Goal: Task Accomplishment & Management: Use online tool/utility

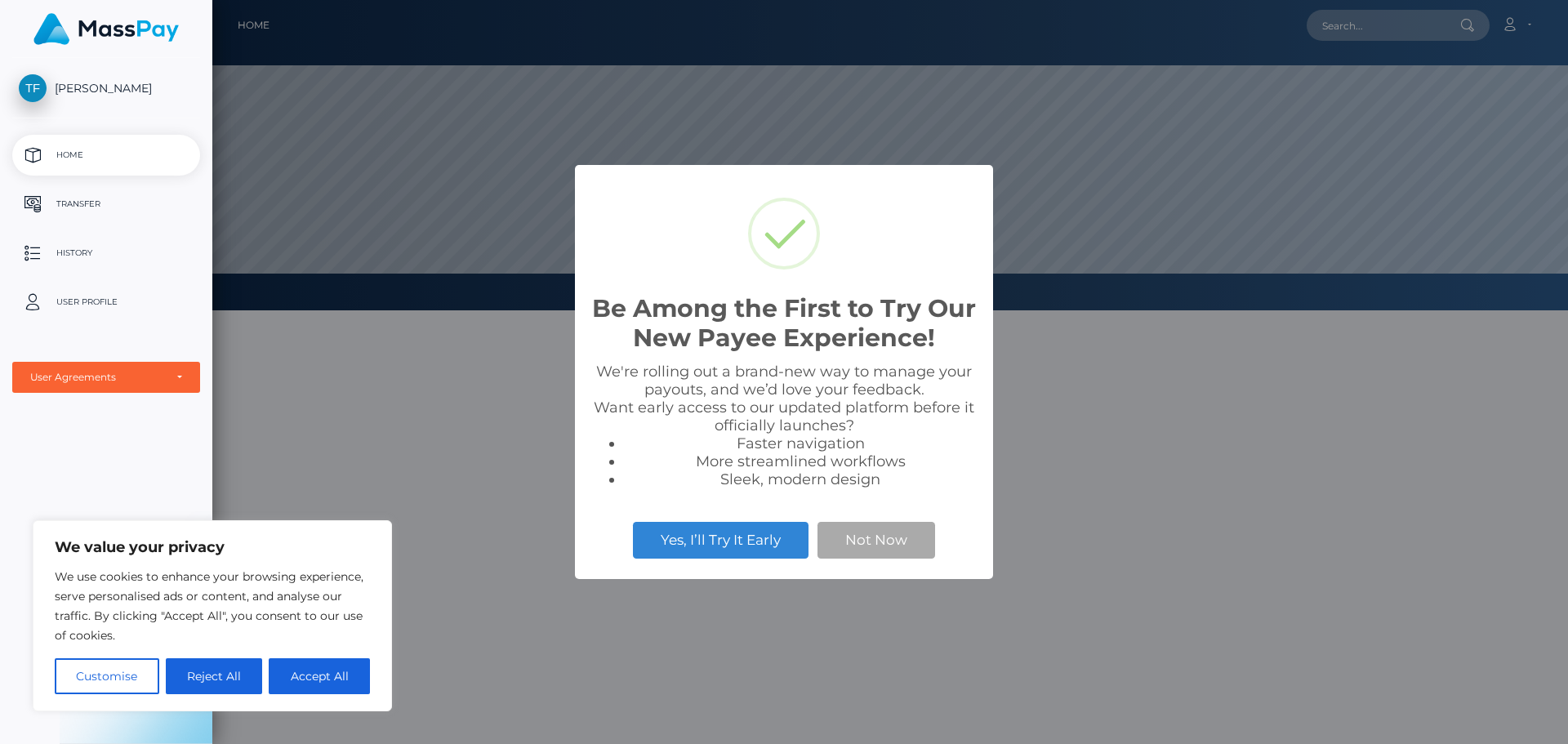
scroll to position [310, 1356]
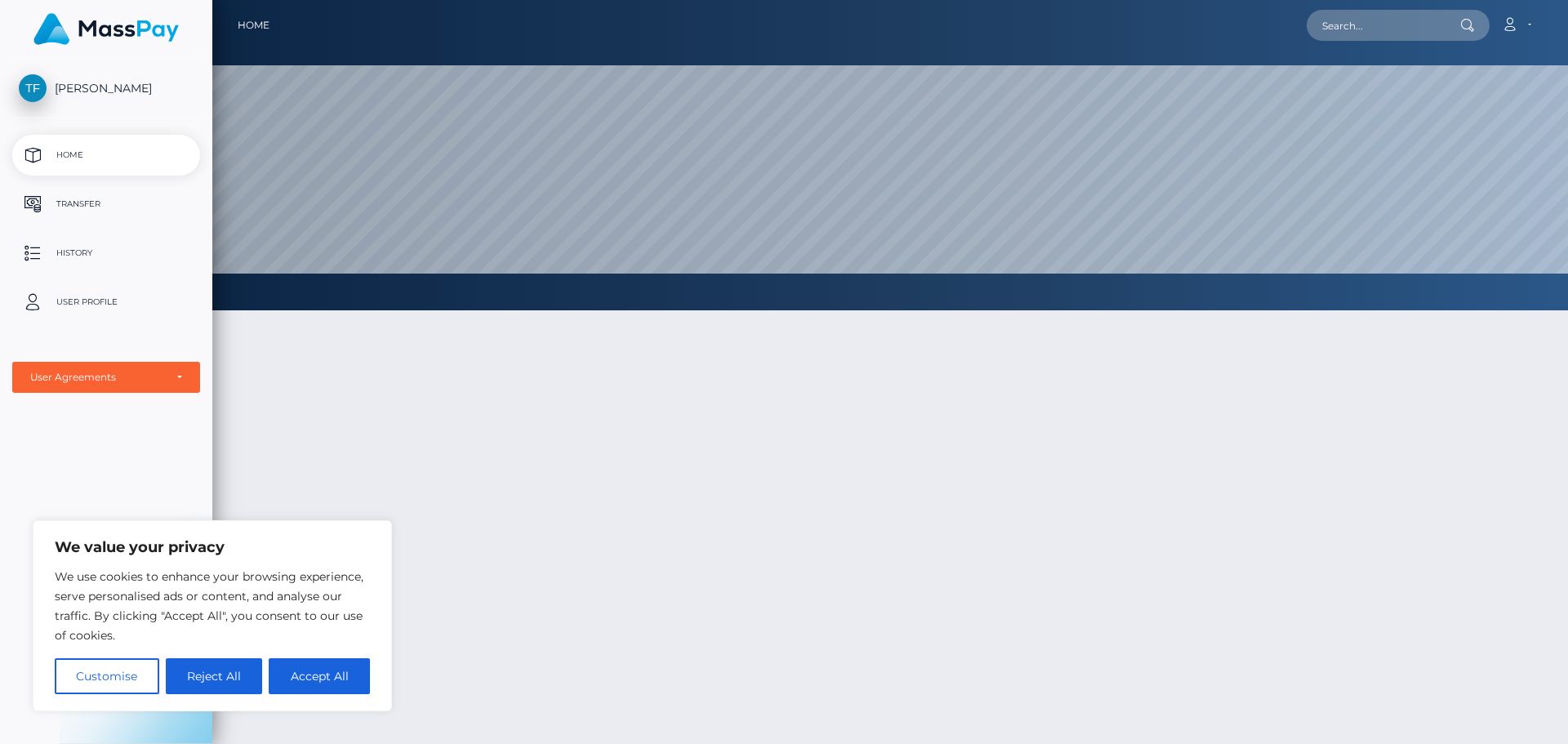
click at [708, 555] on div at bounding box center [890, 607] width 1356 height 643
click at [103, 207] on p "Transfer" at bounding box center [105, 204] width 174 height 25
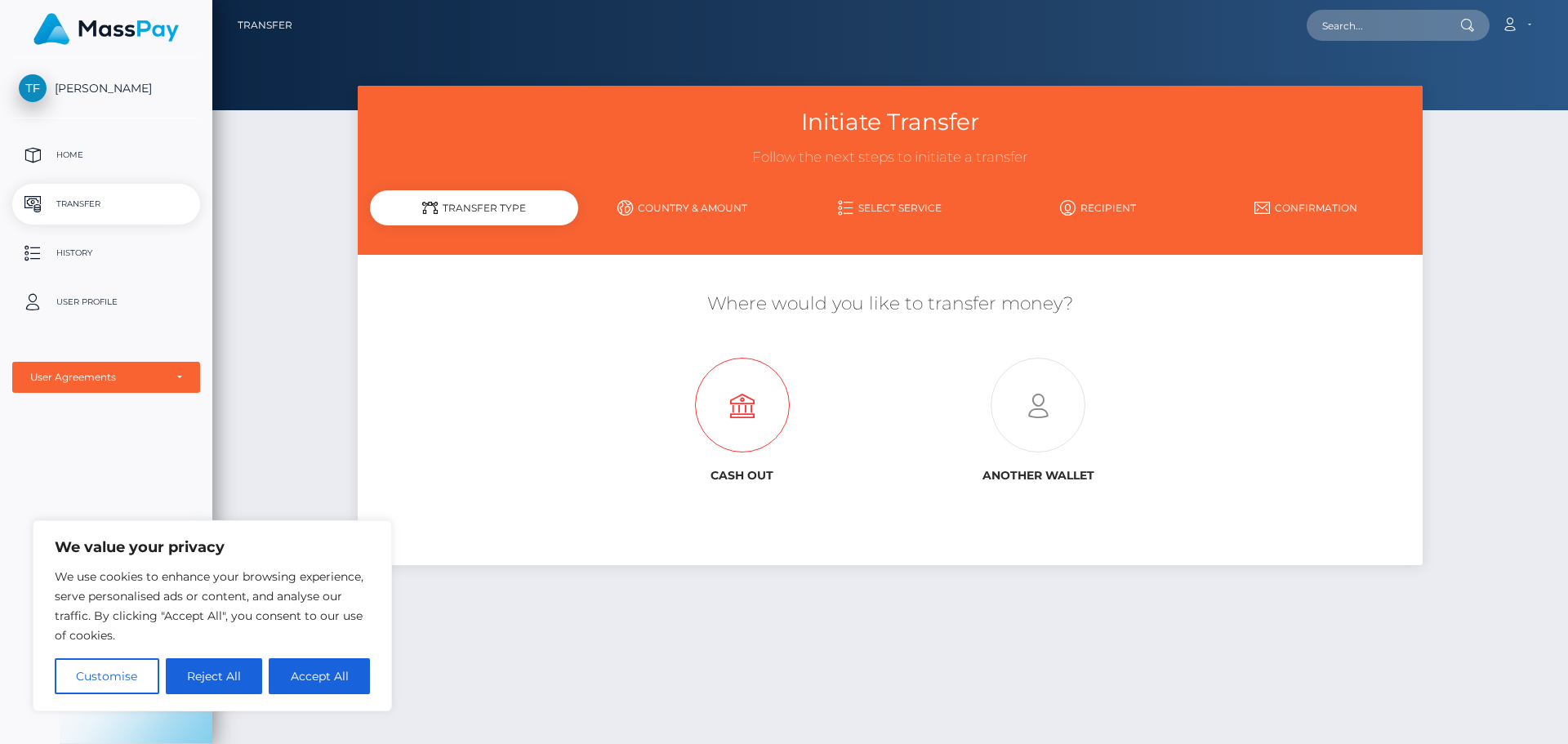
click at [744, 407] on icon at bounding box center [742, 406] width 296 height 95
click at [84, 152] on p "Home" at bounding box center [105, 155] width 174 height 25
click at [307, 682] on button "Accept All" at bounding box center [319, 676] width 102 height 35
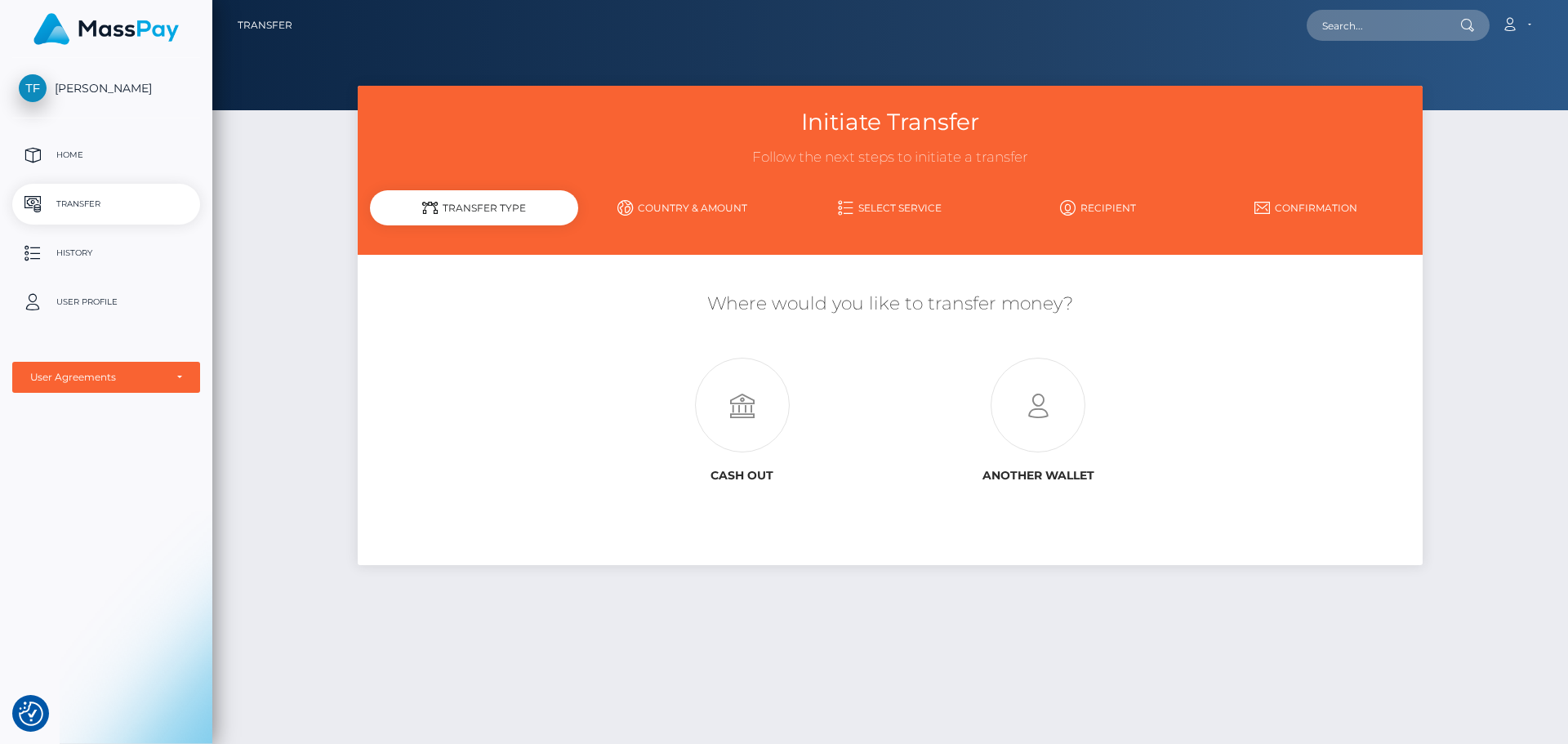
checkbox input "true"
click at [78, 312] on p "User Profile" at bounding box center [105, 302] width 174 height 25
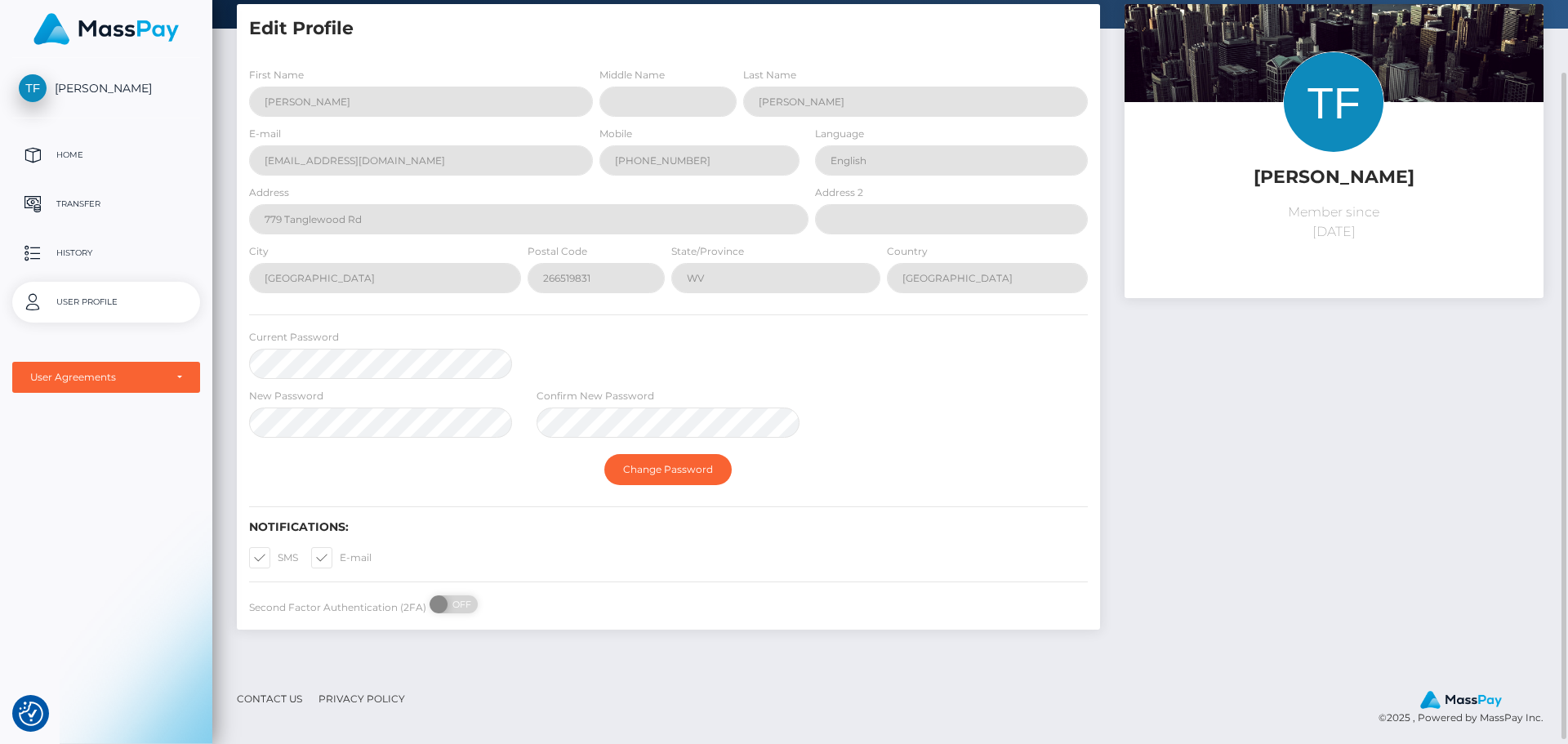
scroll to position [87, 0]
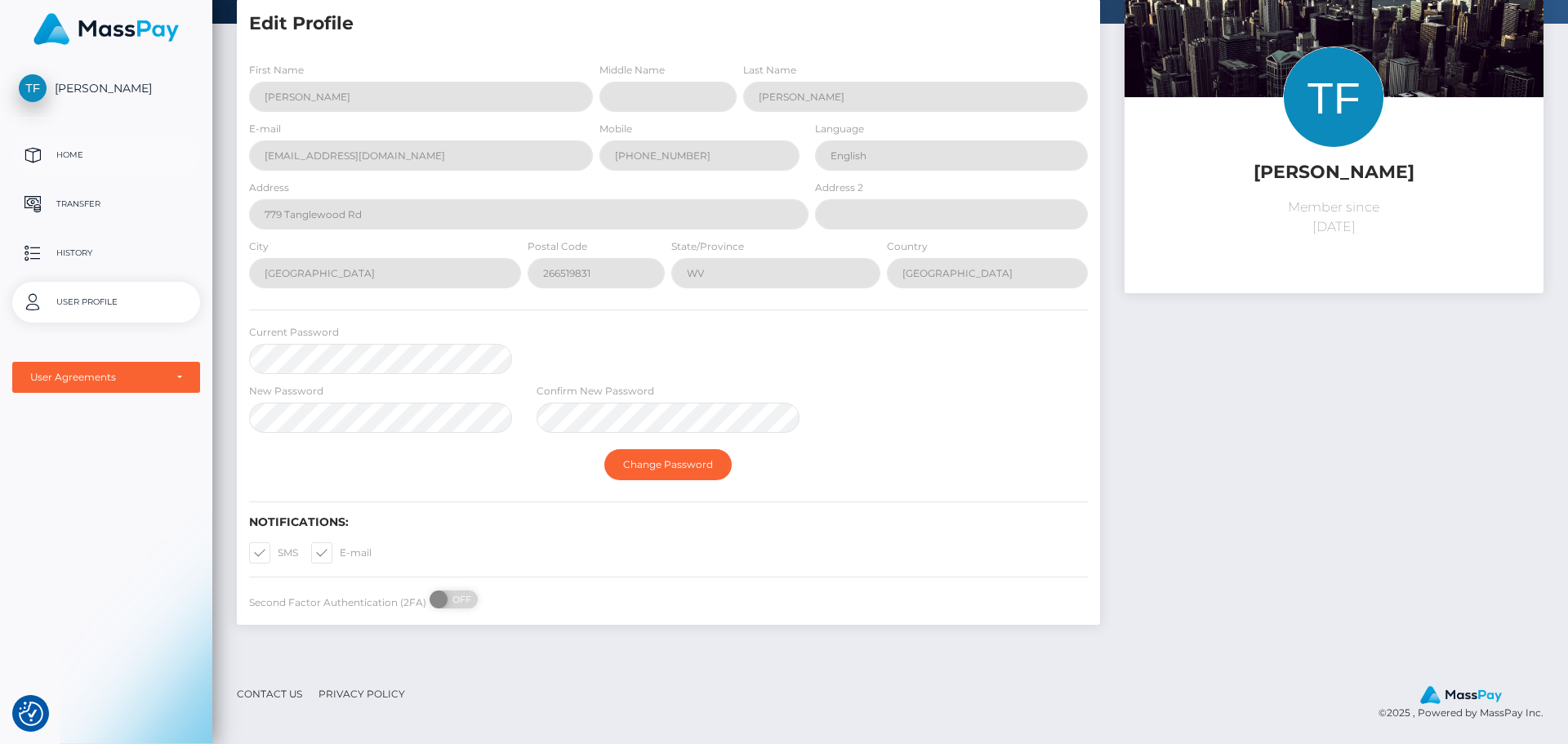
click at [69, 144] on p "Home" at bounding box center [105, 155] width 174 height 25
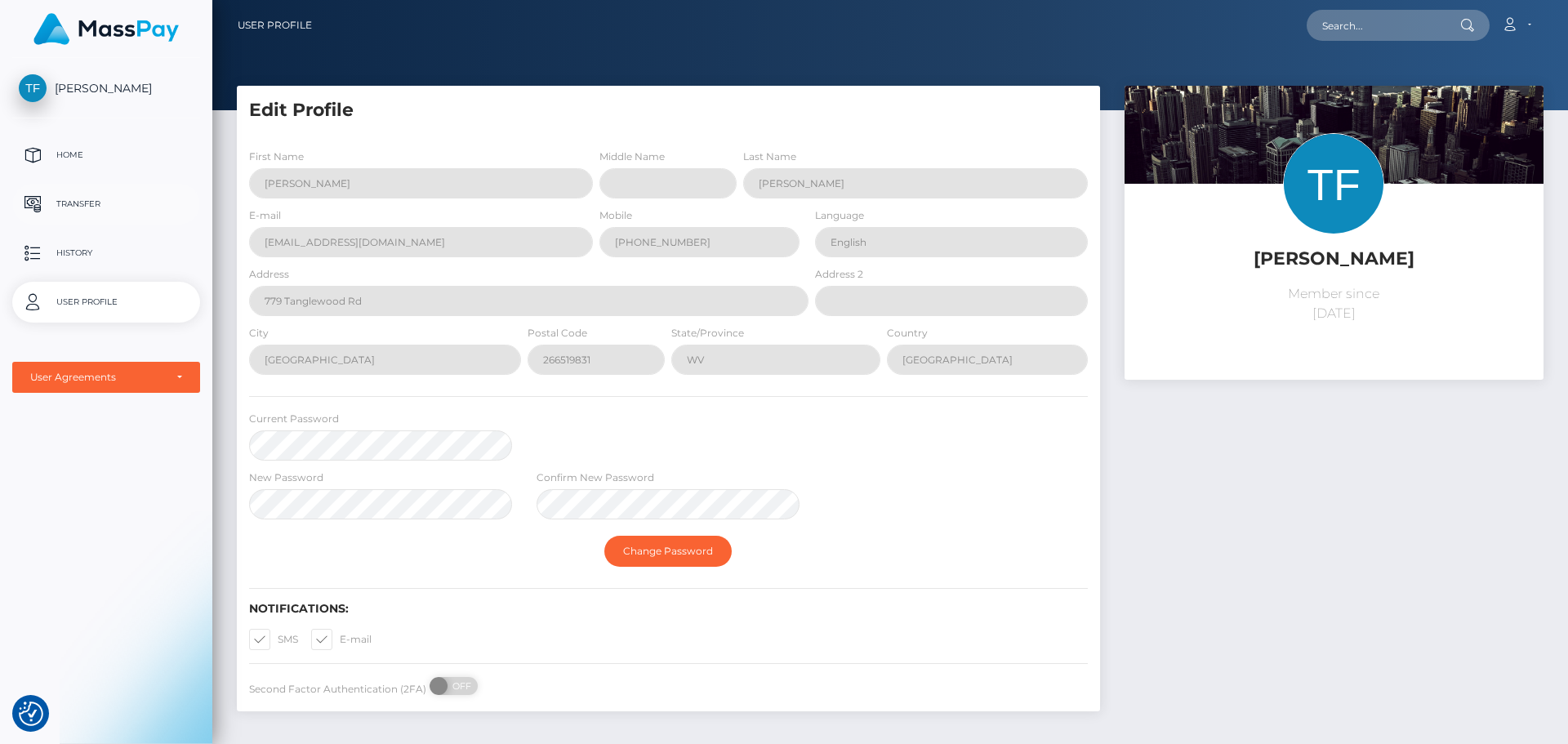
click at [83, 203] on p "Transfer" at bounding box center [105, 204] width 174 height 25
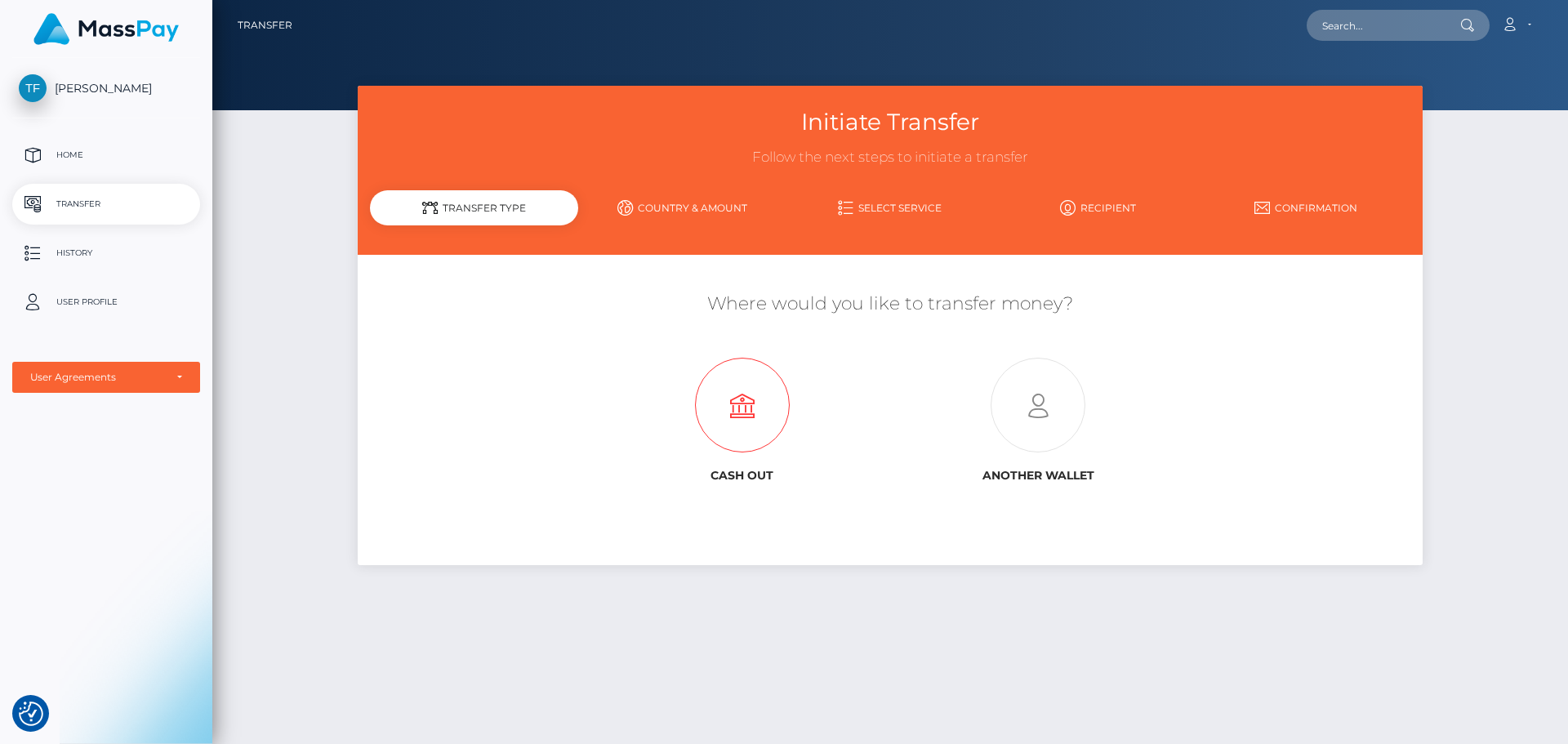
click at [768, 438] on icon at bounding box center [742, 406] width 296 height 95
click at [96, 252] on p "History" at bounding box center [105, 252] width 174 height 25
click at [1524, 22] on link "Account" at bounding box center [1516, 25] width 48 height 34
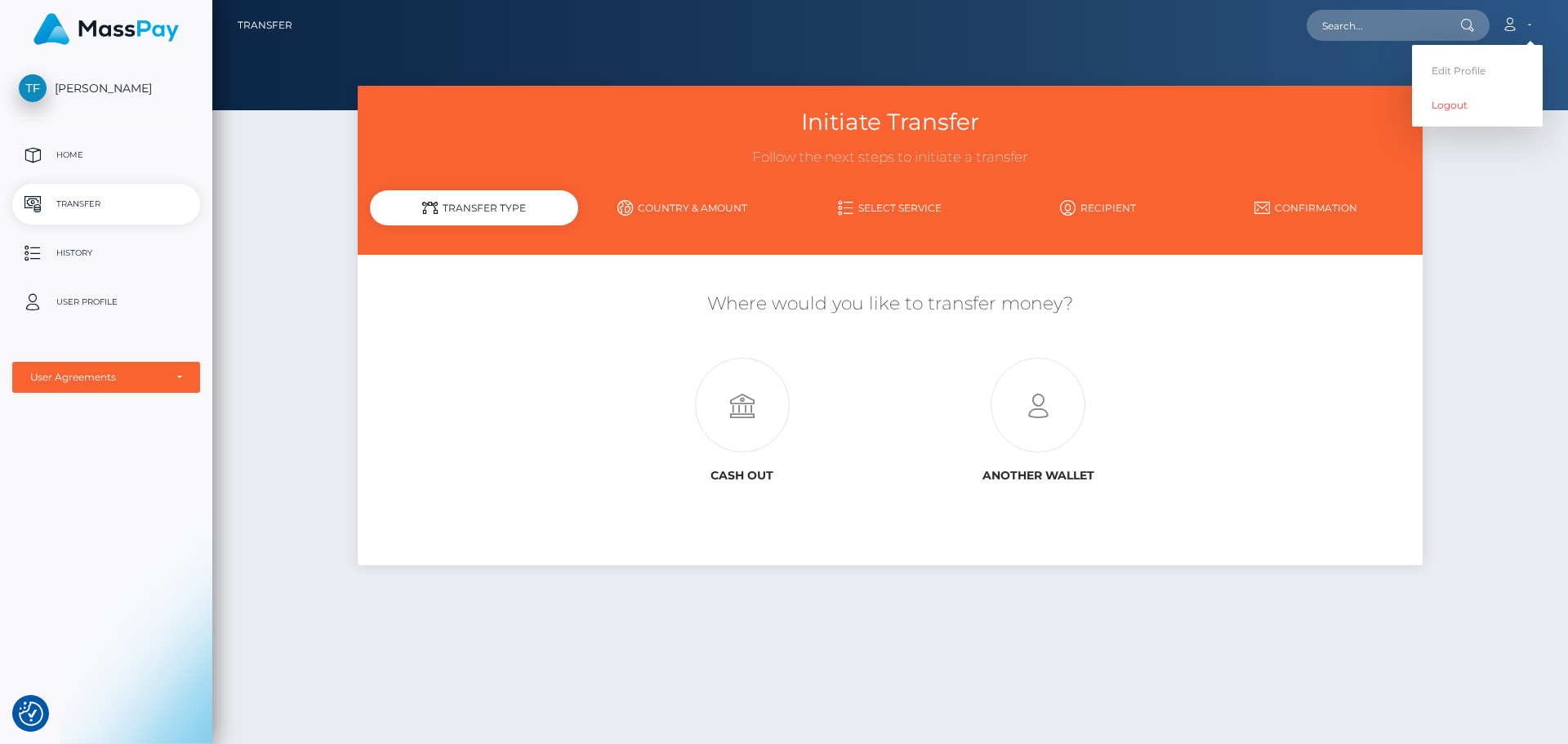
click at [1457, 304] on div "Initiate Transfer Follow the next steps to initiate a transfer Transfer Type Co…" at bounding box center [890, 407] width 1356 height 643
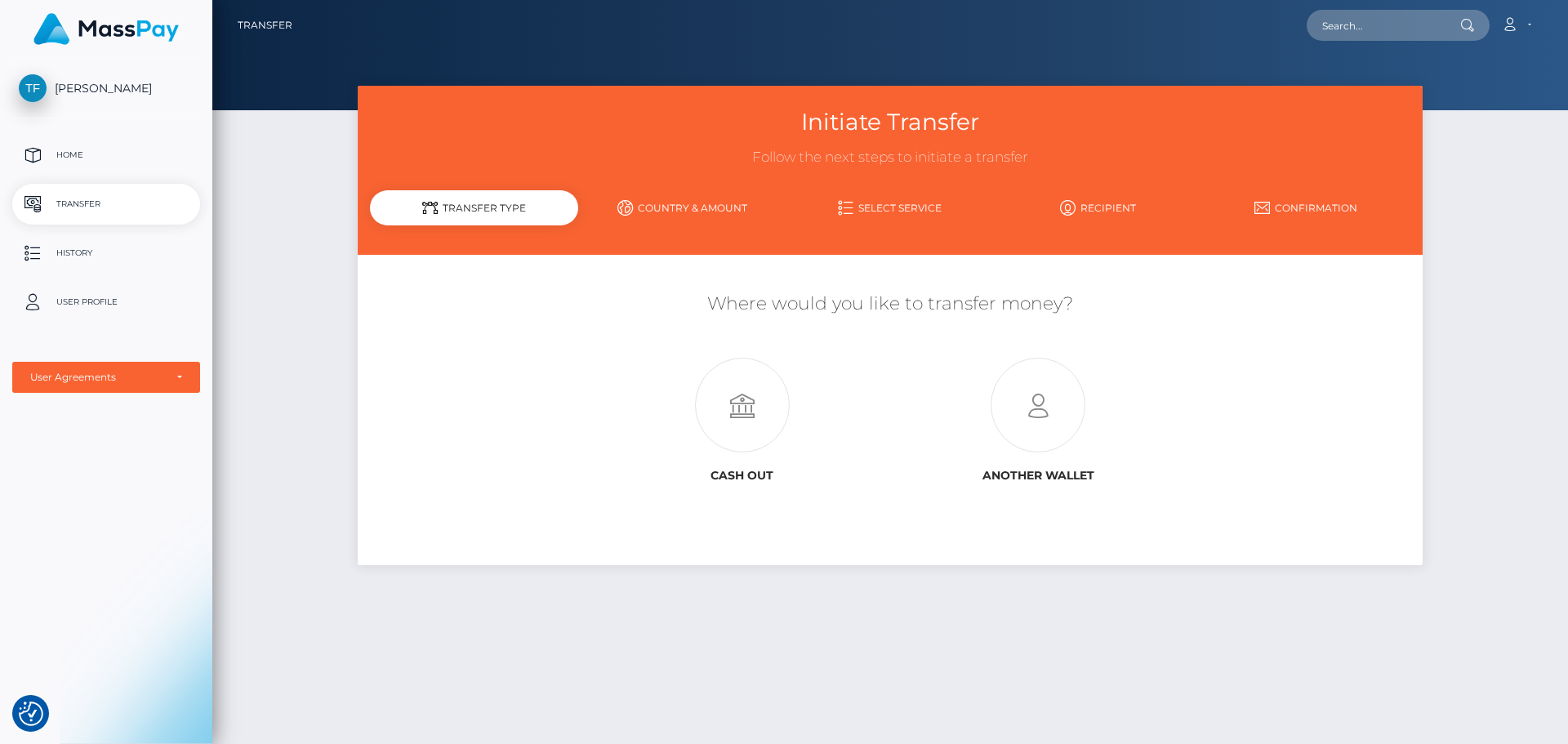
click at [879, 203] on link "Select Service" at bounding box center [890, 207] width 208 height 29
click at [894, 212] on link "Select Service" at bounding box center [890, 207] width 208 height 29
click at [1065, 384] on icon at bounding box center [1038, 406] width 296 height 95
click at [69, 152] on p "Home" at bounding box center [105, 155] width 174 height 25
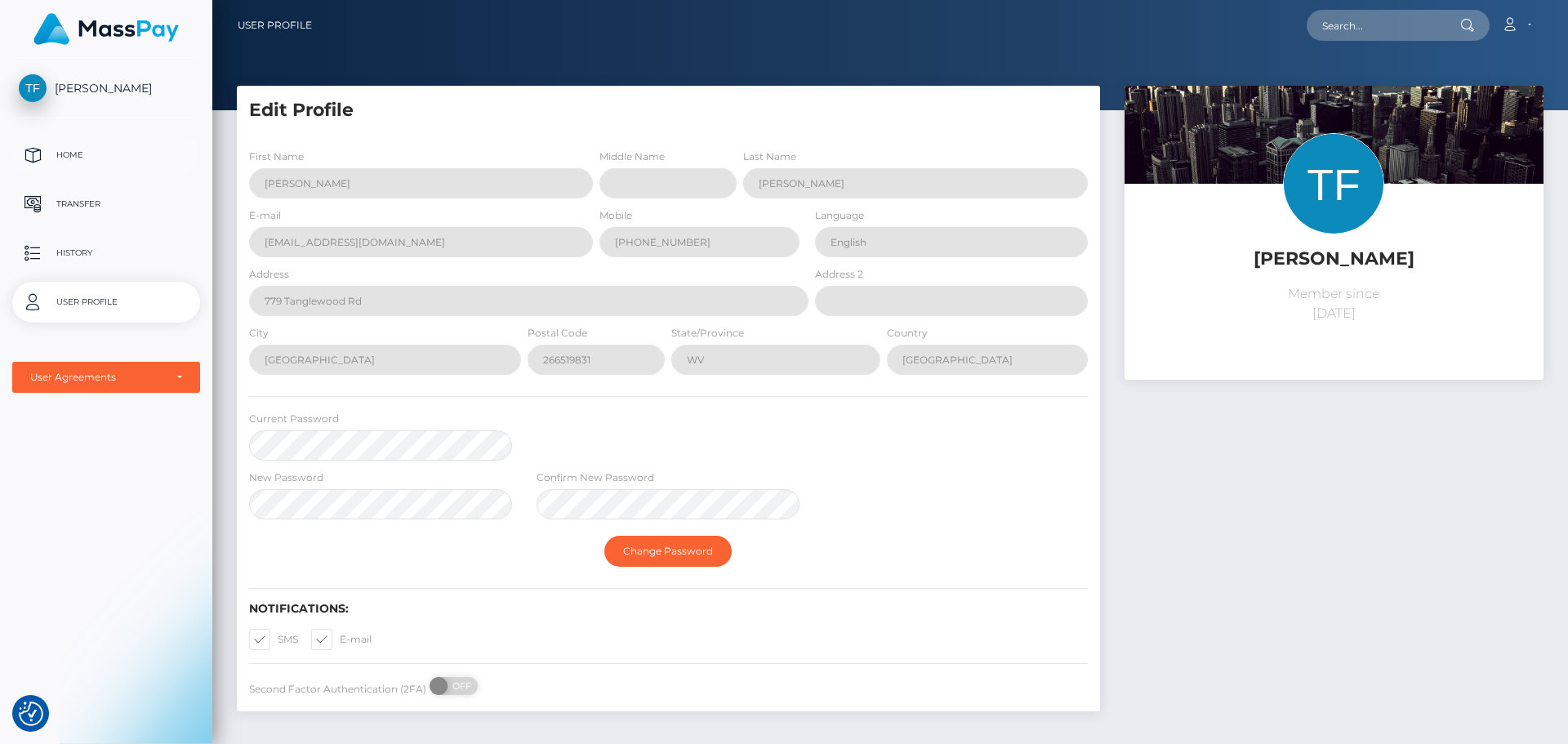
click at [76, 151] on p "Home" at bounding box center [105, 155] width 174 height 25
click at [69, 306] on p "User Profile" at bounding box center [105, 302] width 174 height 25
click at [70, 199] on p "Transfer" at bounding box center [105, 204] width 174 height 25
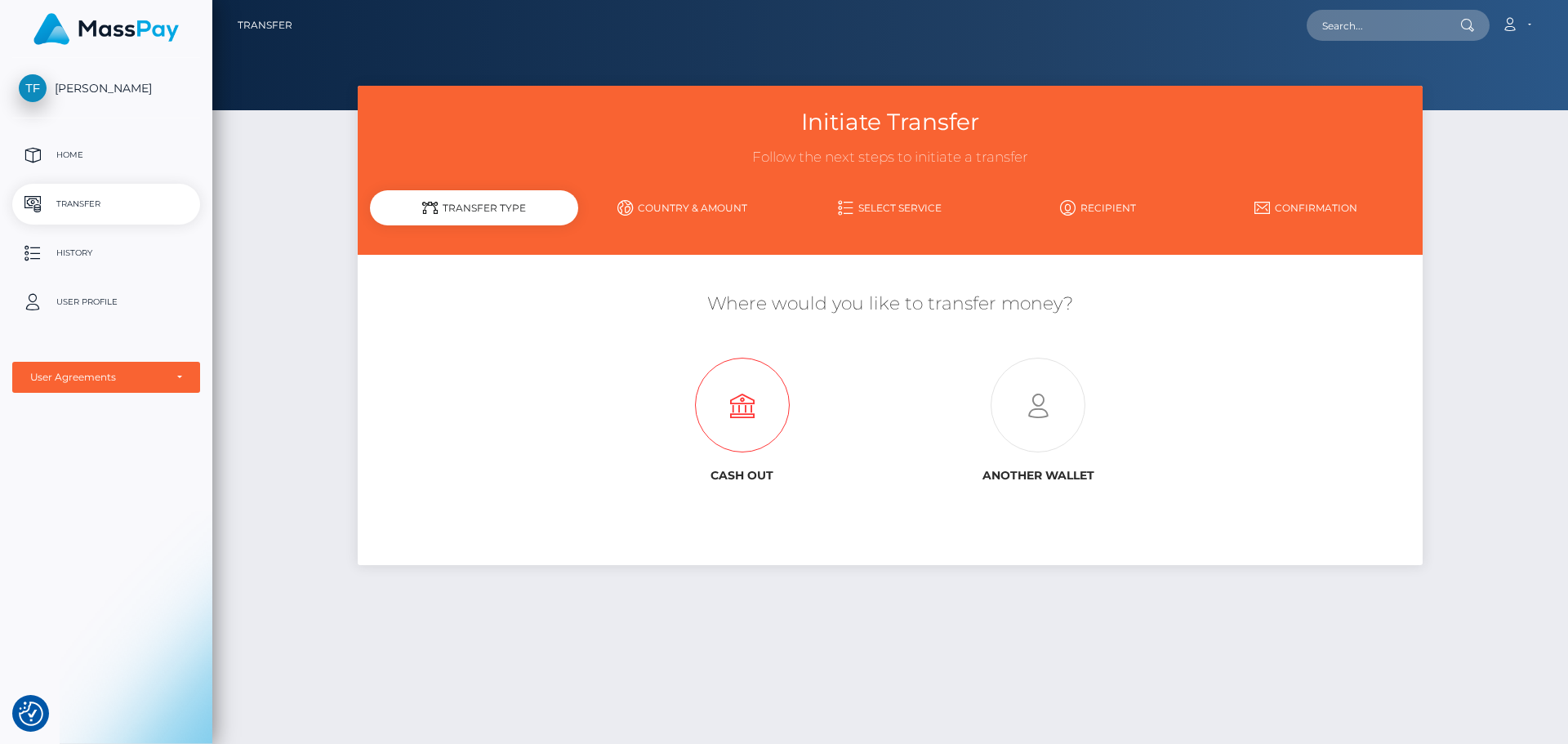
click at [741, 422] on icon at bounding box center [742, 406] width 296 height 95
